Goal: Navigation & Orientation: Understand site structure

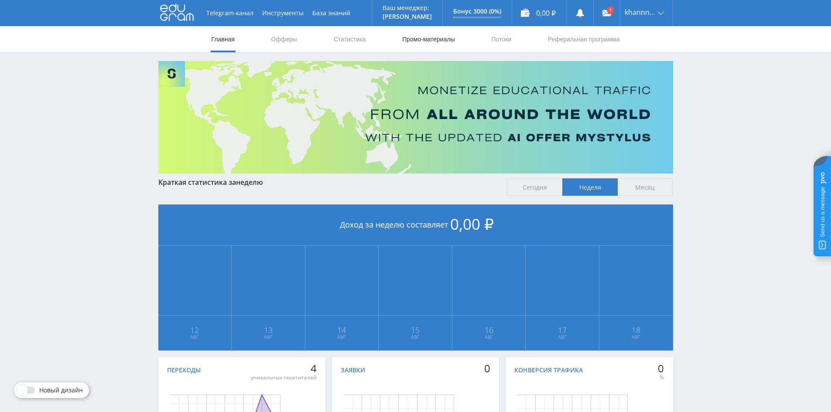
click at [422, 41] on link "Промо-материалы" at bounding box center [428, 39] width 54 height 26
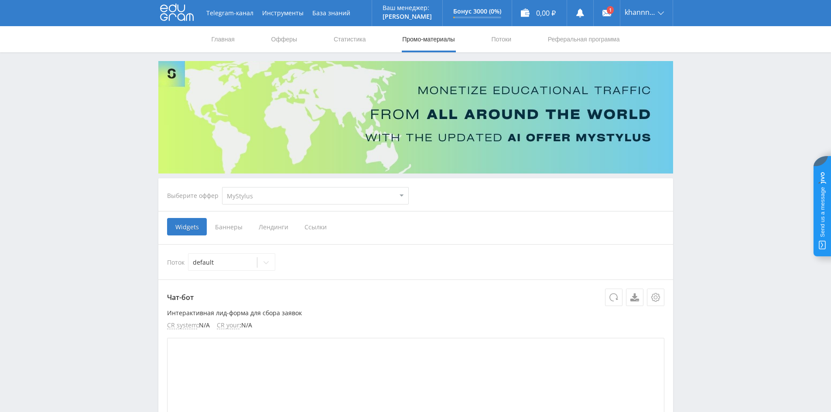
click at [273, 199] on select "MyStylus MyStylus - Revshare Кампус AI Studybay Автор24 Studybay [GEOGRAPHIC_DA…" at bounding box center [315, 195] width 187 height 17
click at [365, 36] on link "Статистика" at bounding box center [350, 39] width 34 height 26
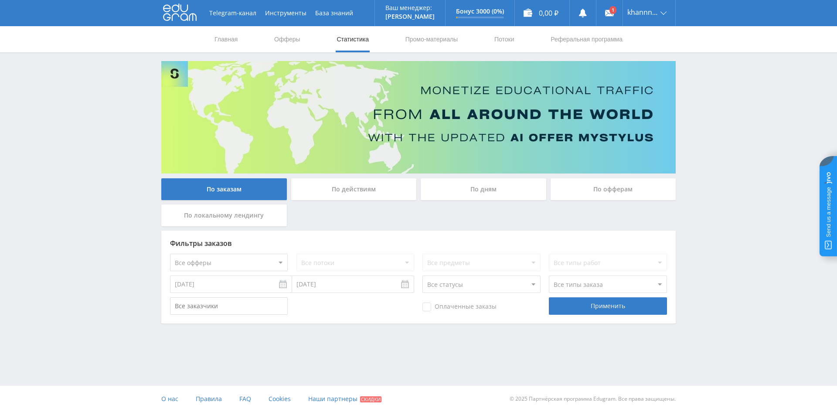
click at [305, 38] on nav "Главная Офферы Статистика Промо-материалы Потоки Реферальная программа" at bounding box center [419, 39] width 410 height 26
click at [276, 38] on link "Офферы" at bounding box center [287, 39] width 28 height 26
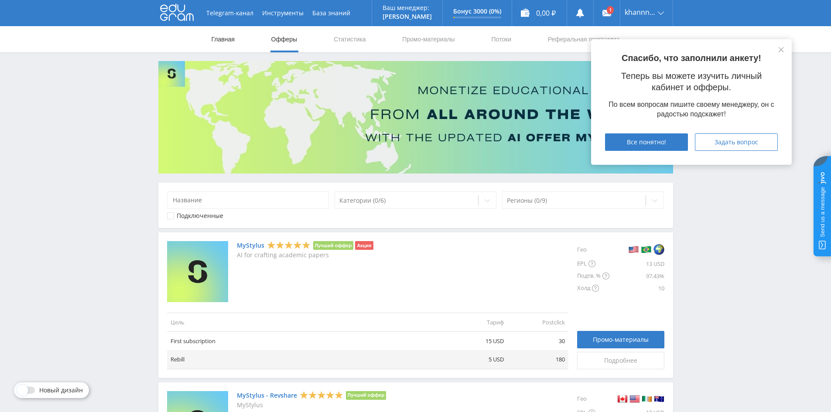
click at [221, 36] on link "Главная" at bounding box center [223, 39] width 25 height 26
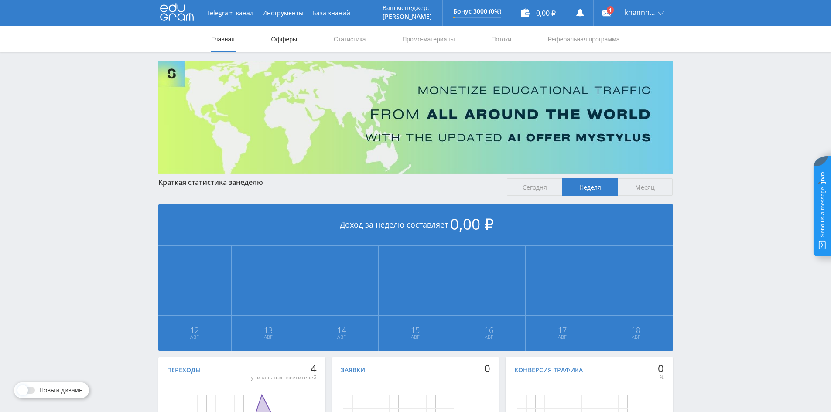
click at [290, 42] on link "Офферы" at bounding box center [284, 39] width 28 height 26
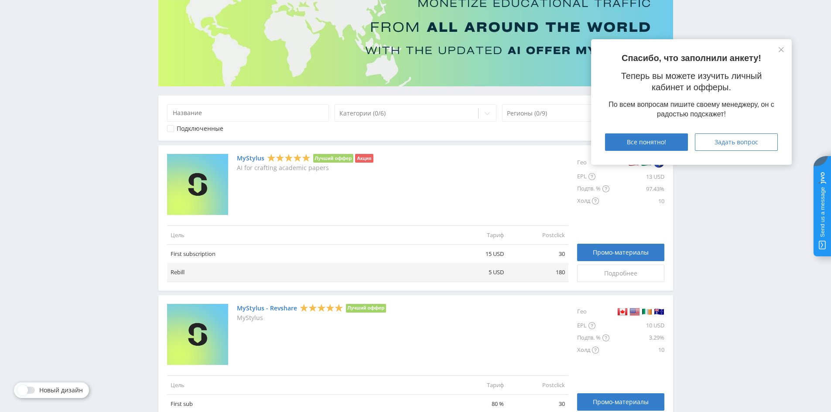
scroll to position [44, 0]
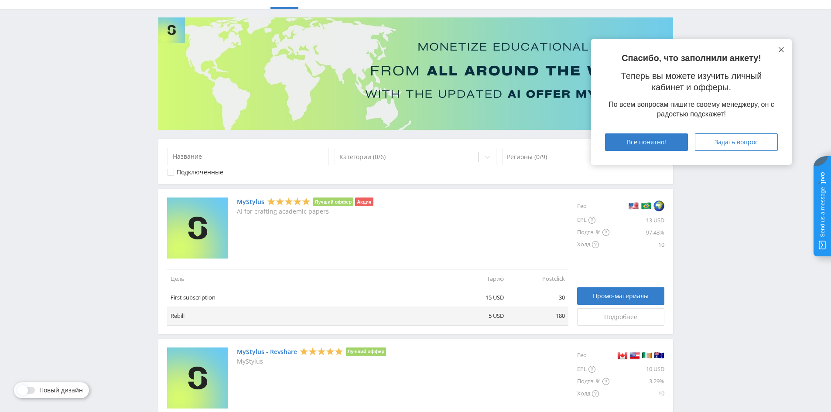
click at [784, 48] on button at bounding box center [781, 49] width 7 height 7
